Goal: Transaction & Acquisition: Purchase product/service

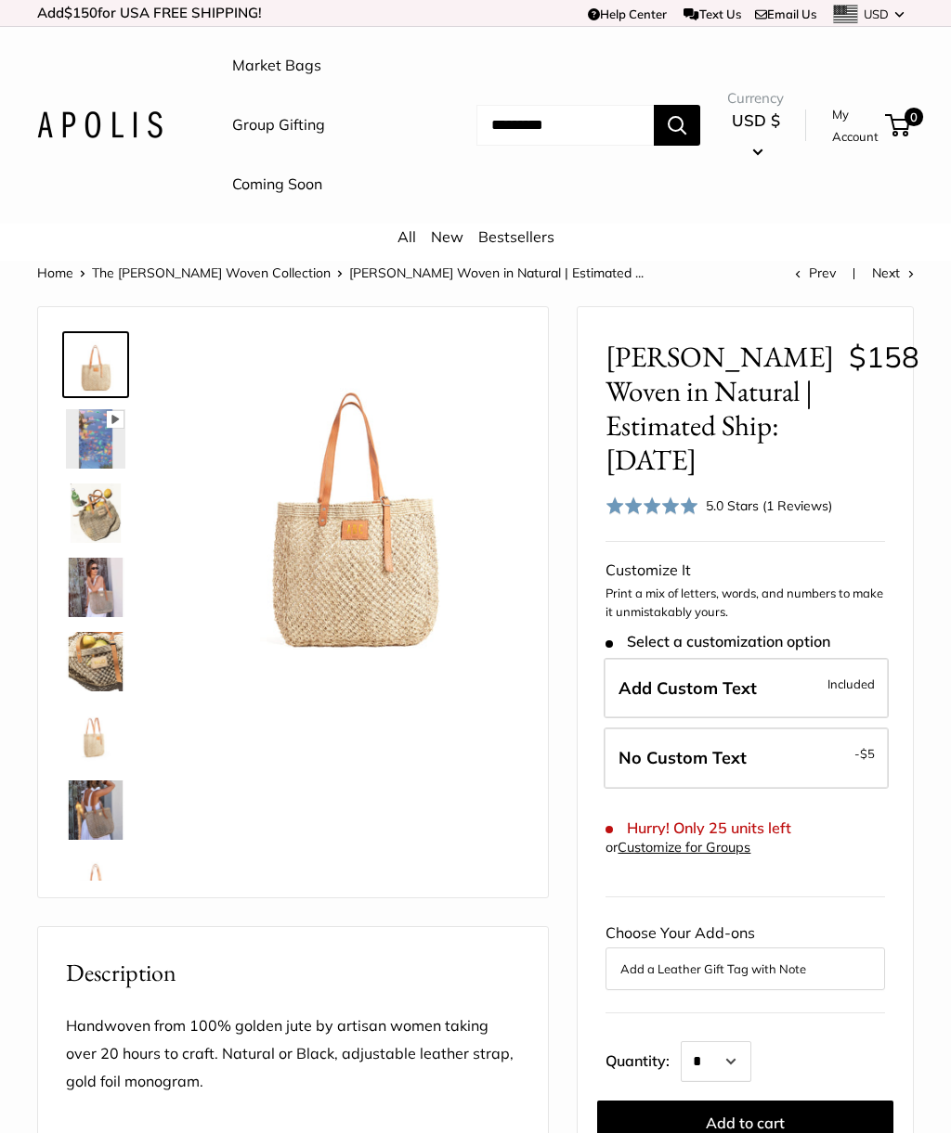
click at [87, 659] on img at bounding box center [95, 661] width 59 height 59
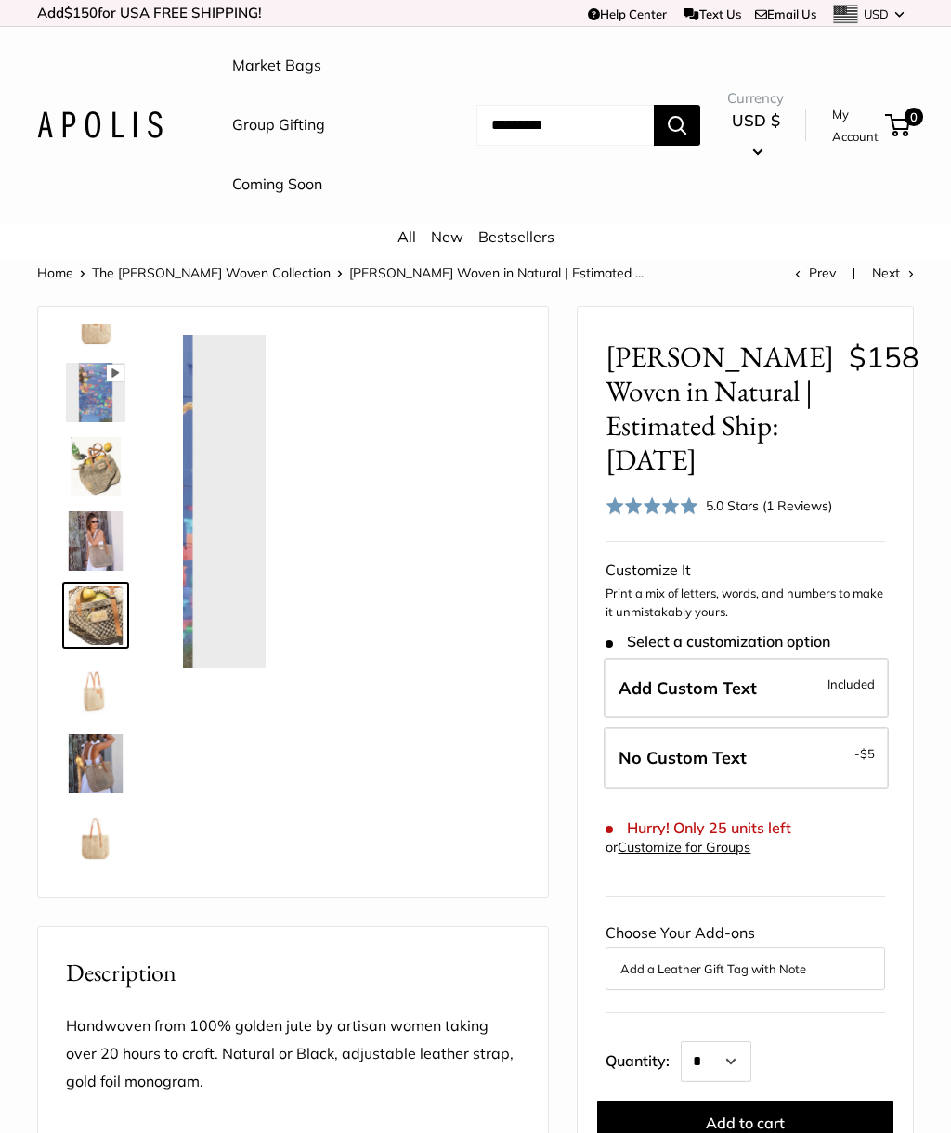
scroll to position [58, 0]
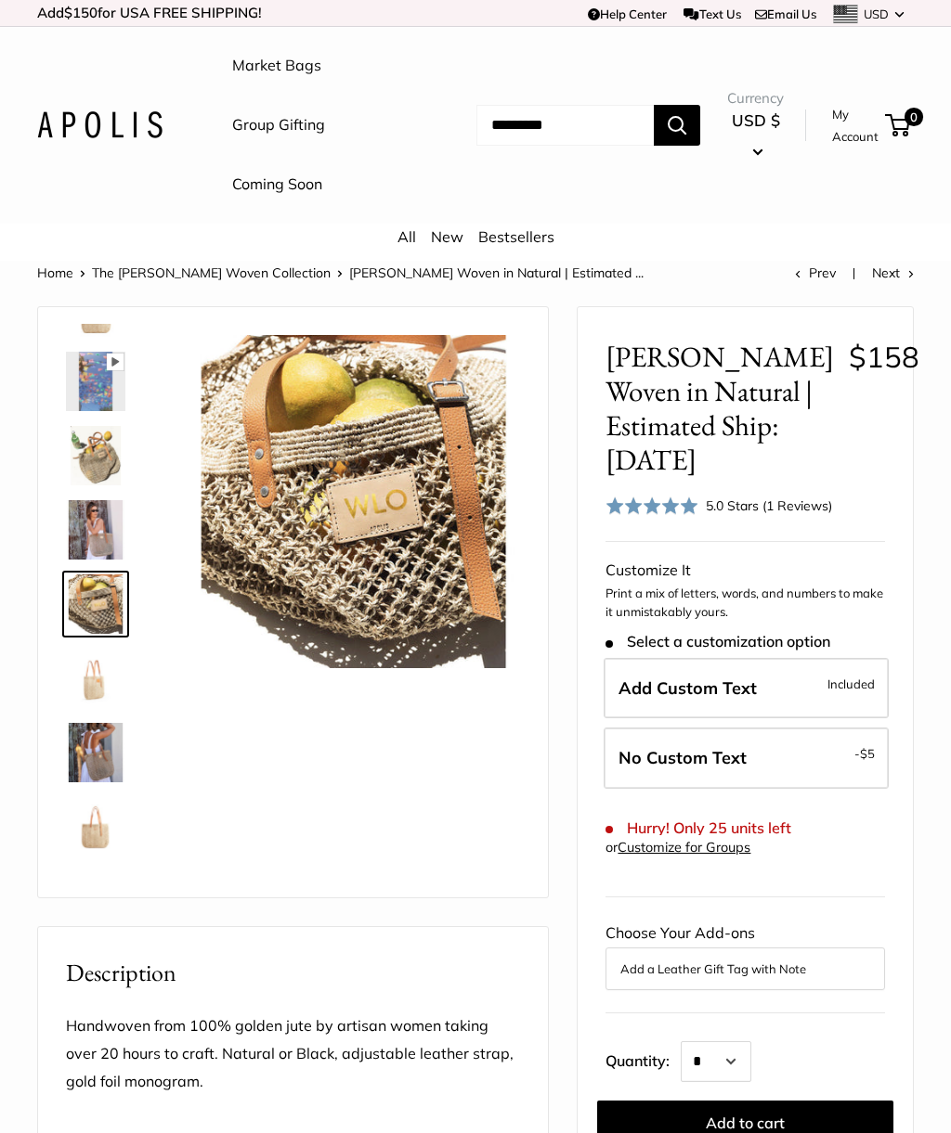
click at [93, 527] on img at bounding box center [95, 529] width 59 height 59
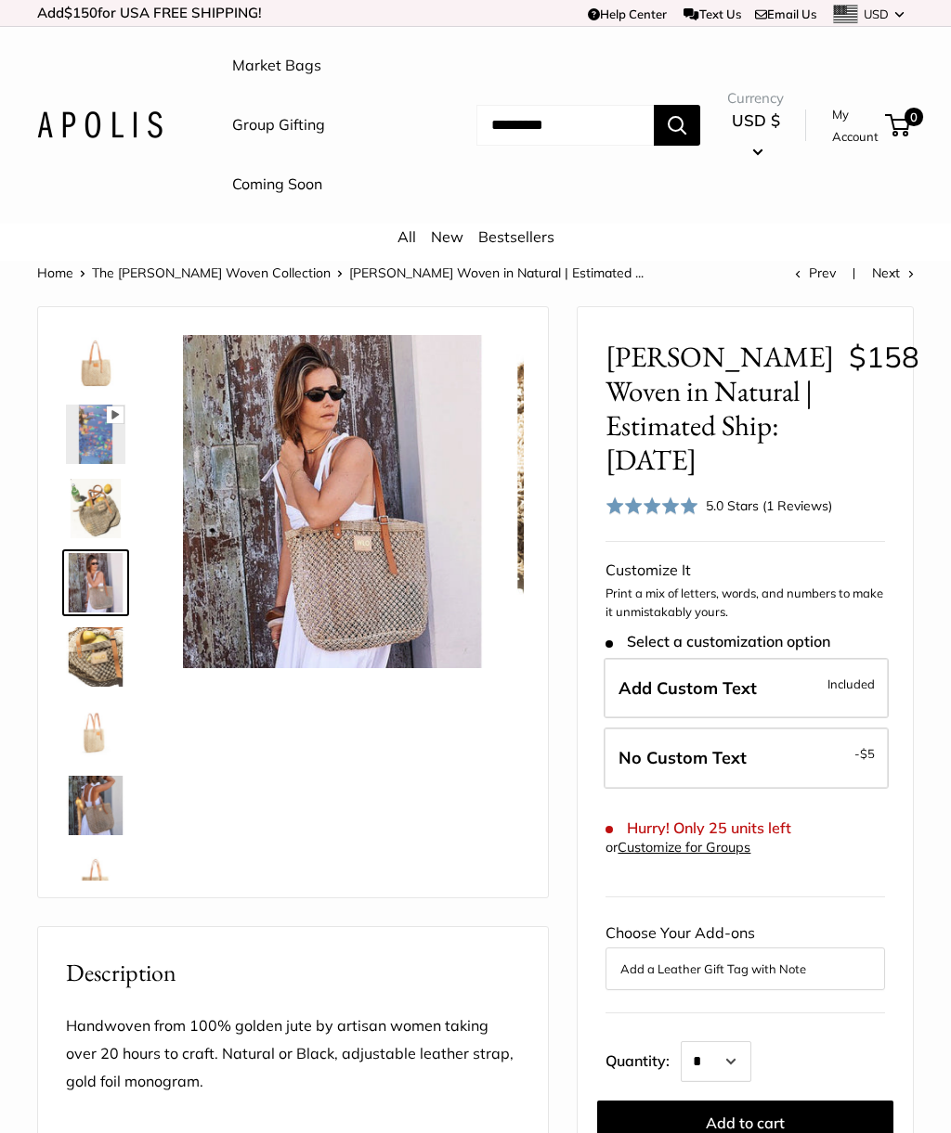
scroll to position [0, 0]
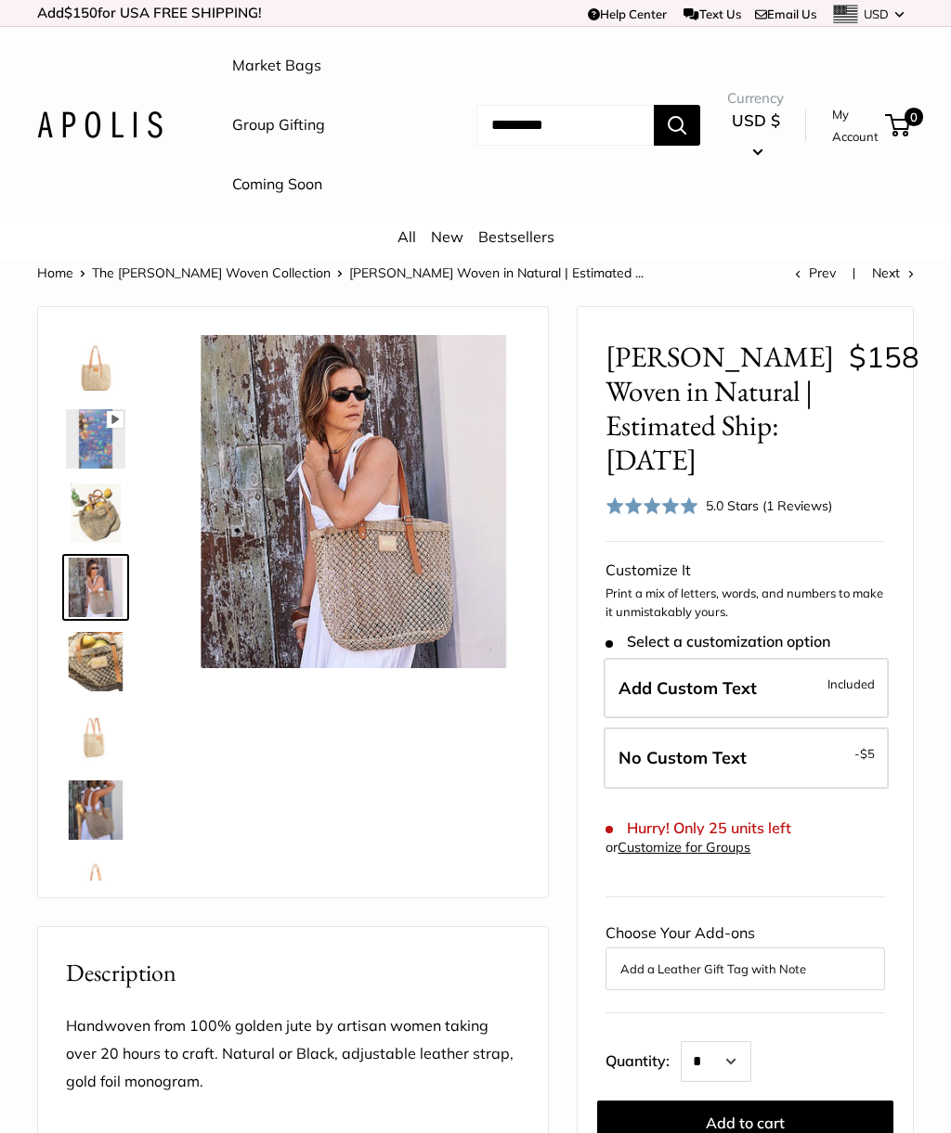
click at [91, 504] on img at bounding box center [95, 513] width 59 height 59
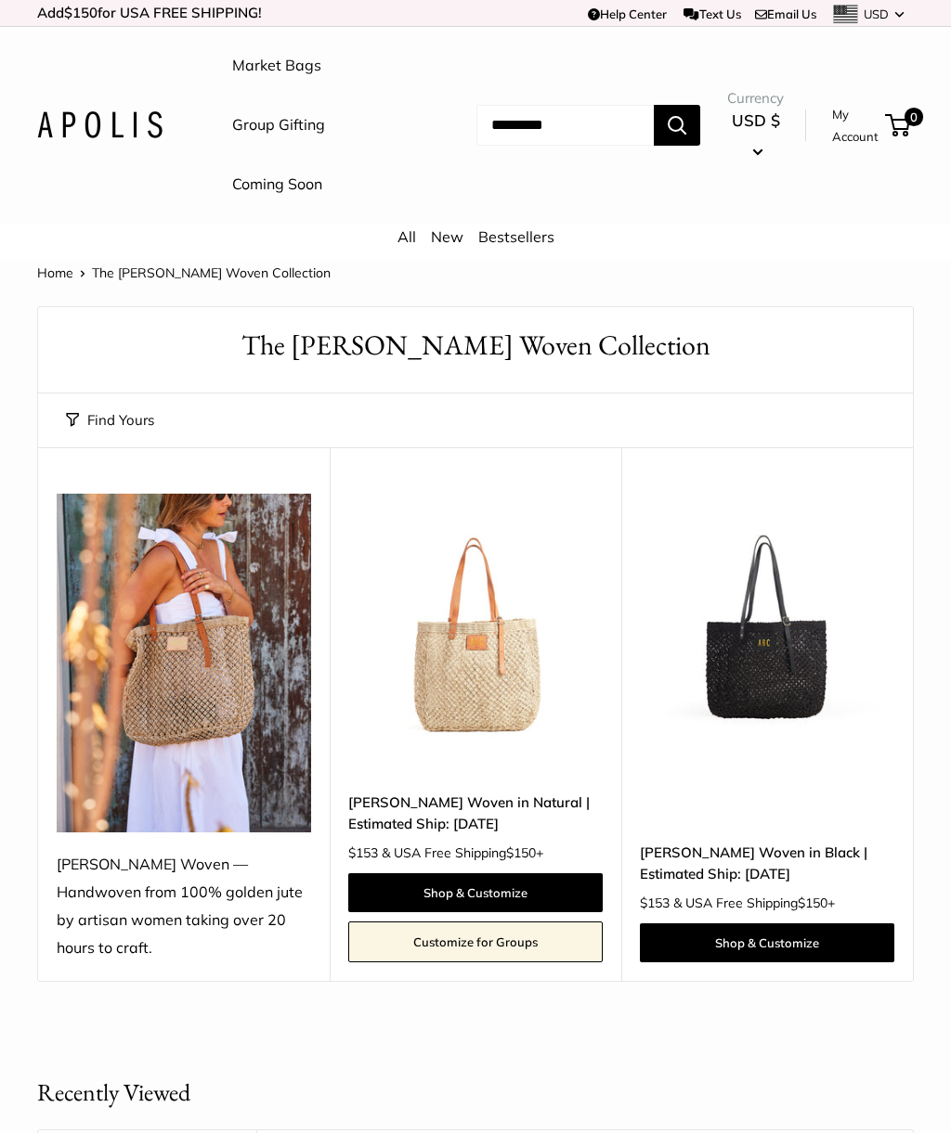
click at [401, 874] on link "Shop & Customize" at bounding box center [475, 893] width 254 height 39
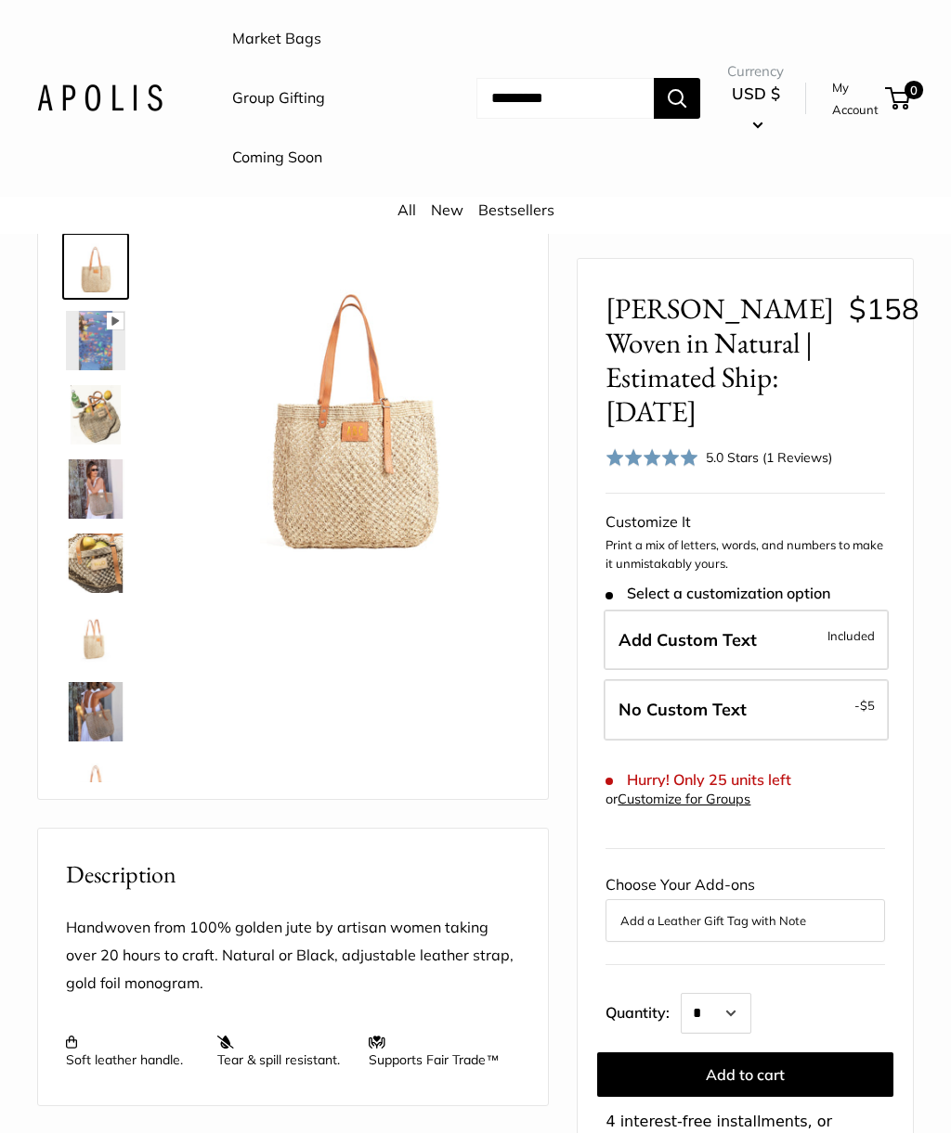
scroll to position [97, 0]
click at [780, 459] on div "5.0 Stars (1 Reviews)" at bounding box center [769, 457] width 126 height 20
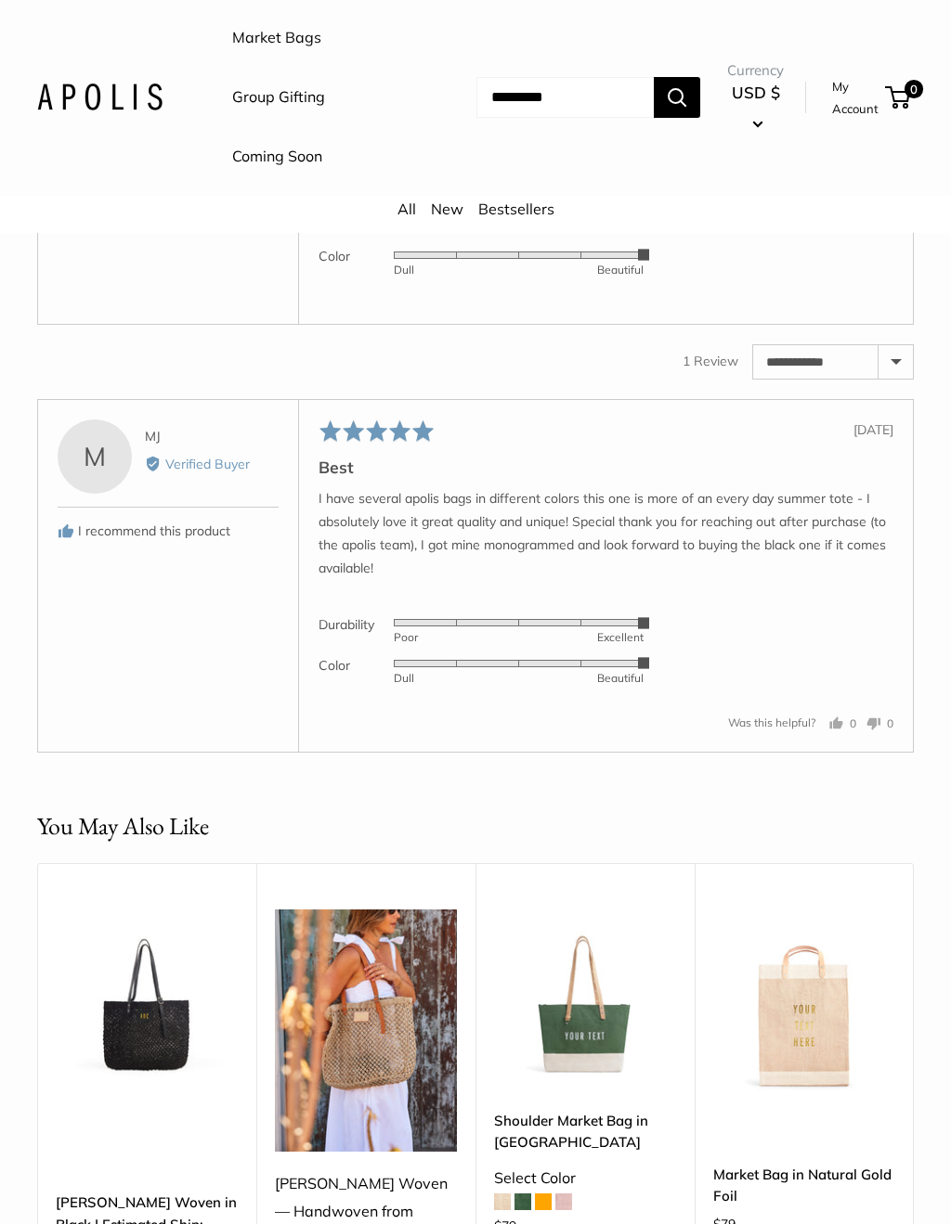
scroll to position [2545, 0]
